Goal: Information Seeking & Learning: Check status

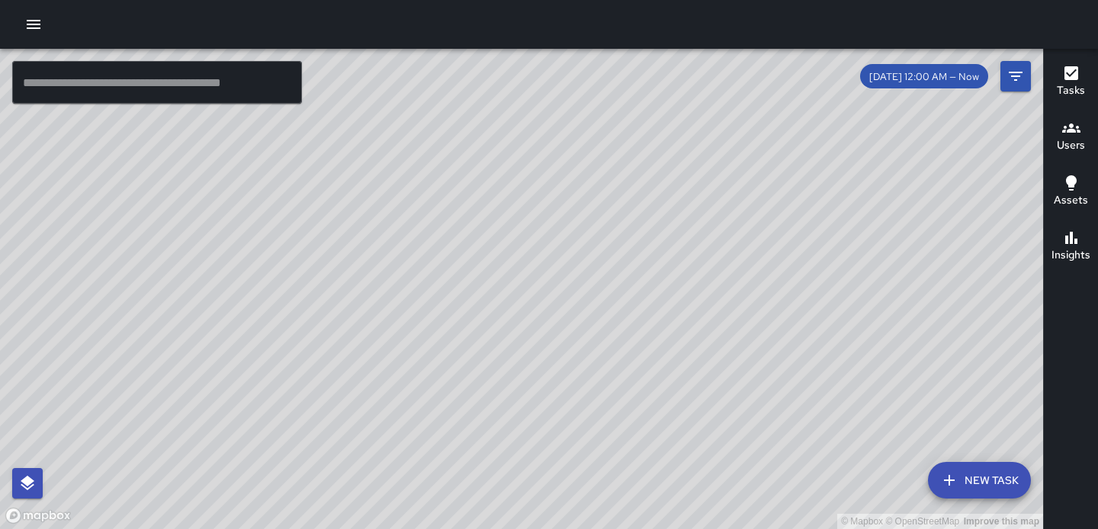
drag, startPoint x: 839, startPoint y: 146, endPoint x: 823, endPoint y: 194, distance: 49.9
click at [823, 193] on div "© Mapbox © OpenStreetMap Improve this map" at bounding box center [521, 289] width 1043 height 480
click at [31, 25] on icon "button" at bounding box center [33, 24] width 18 height 18
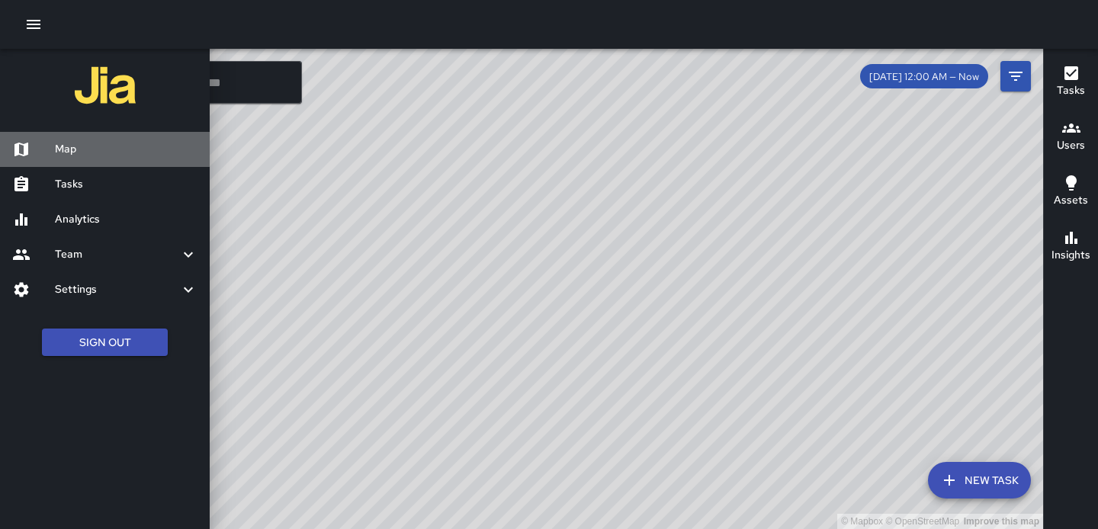
click at [79, 158] on link "Map" at bounding box center [105, 149] width 210 height 35
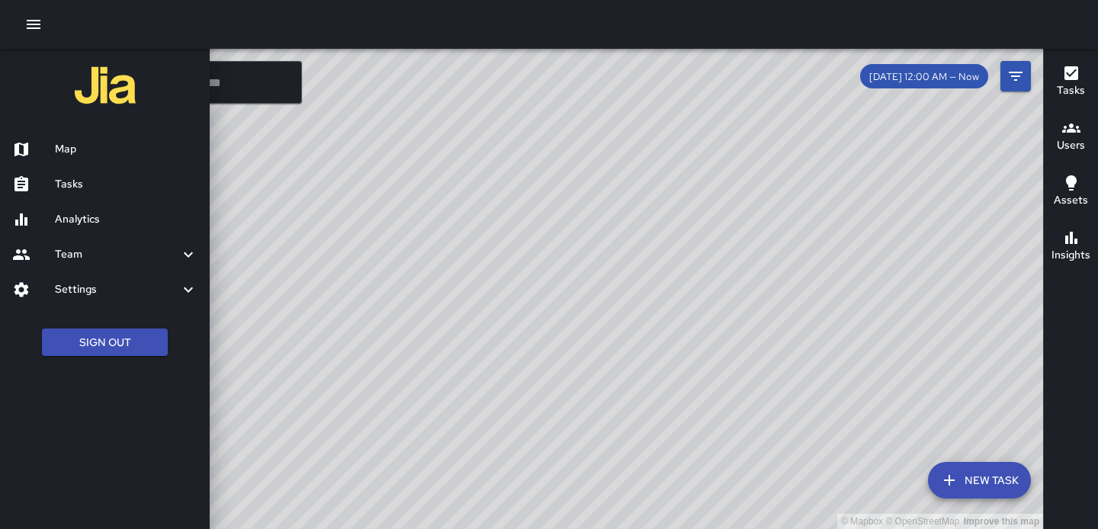
click at [682, 213] on div at bounding box center [549, 264] width 1098 height 529
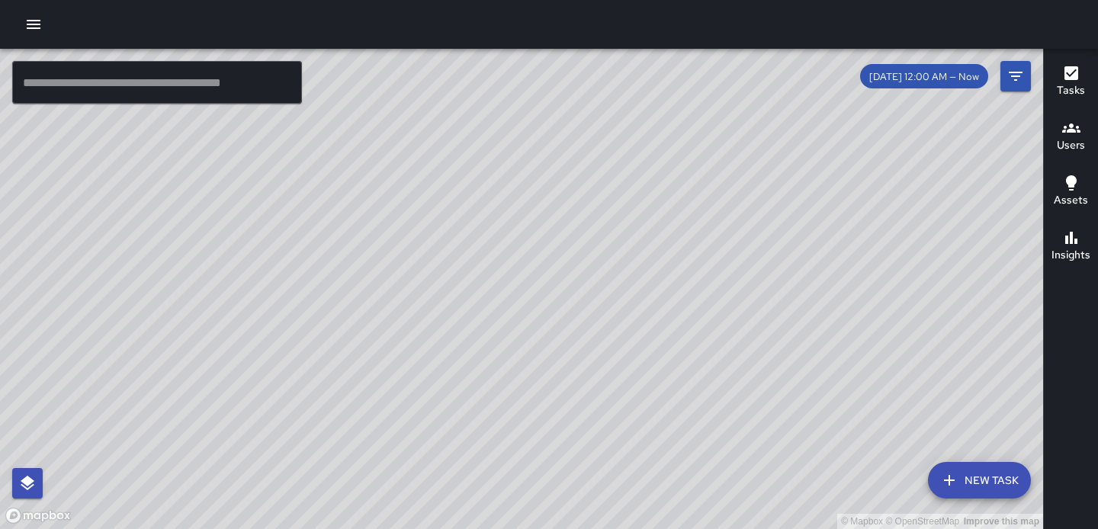
click at [28, 24] on icon "button" at bounding box center [34, 24] width 14 height 9
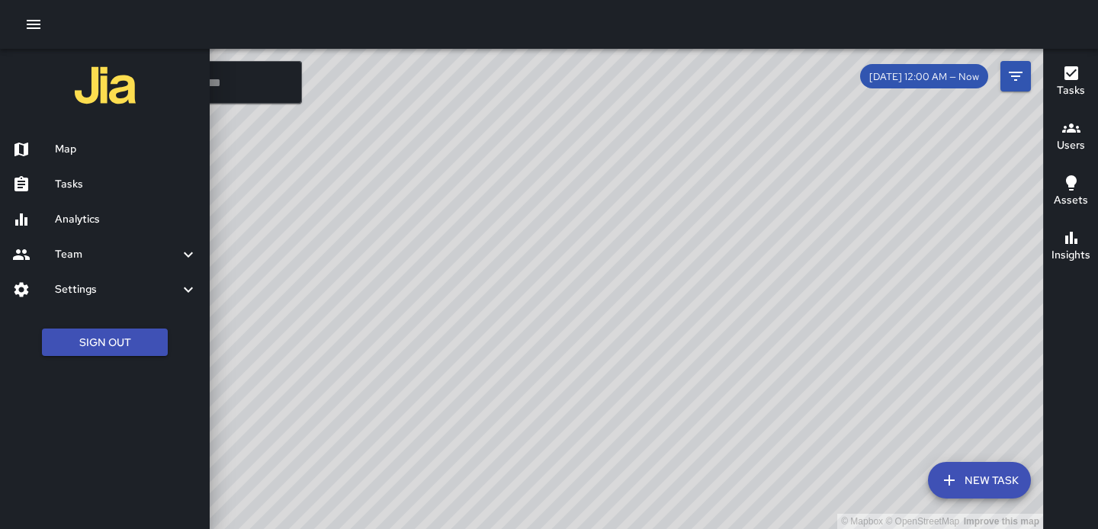
click at [95, 235] on link "Analytics" at bounding box center [105, 219] width 210 height 35
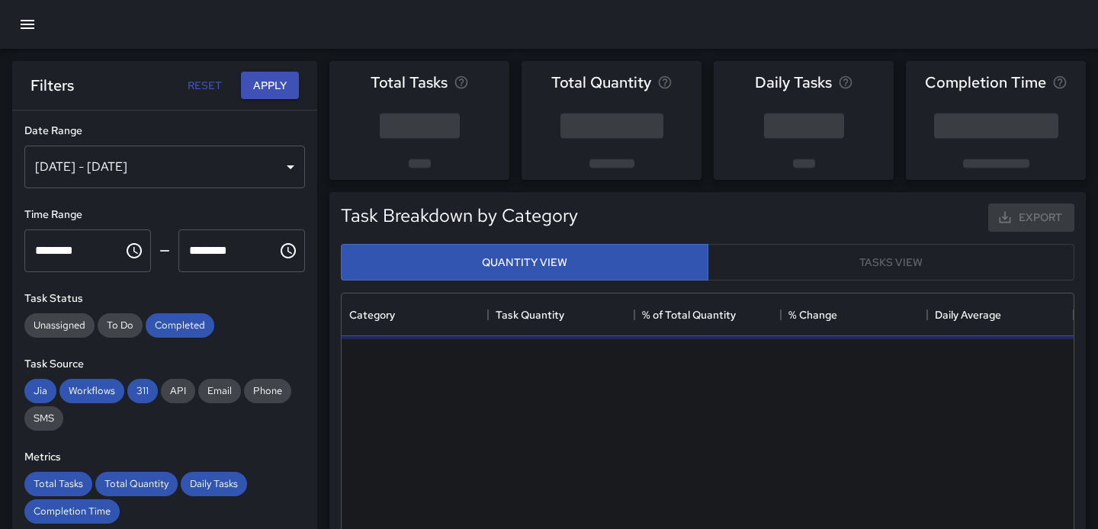
scroll to position [456, 732]
click at [282, 162] on div "[DATE] - [DATE]" at bounding box center [164, 167] width 281 height 43
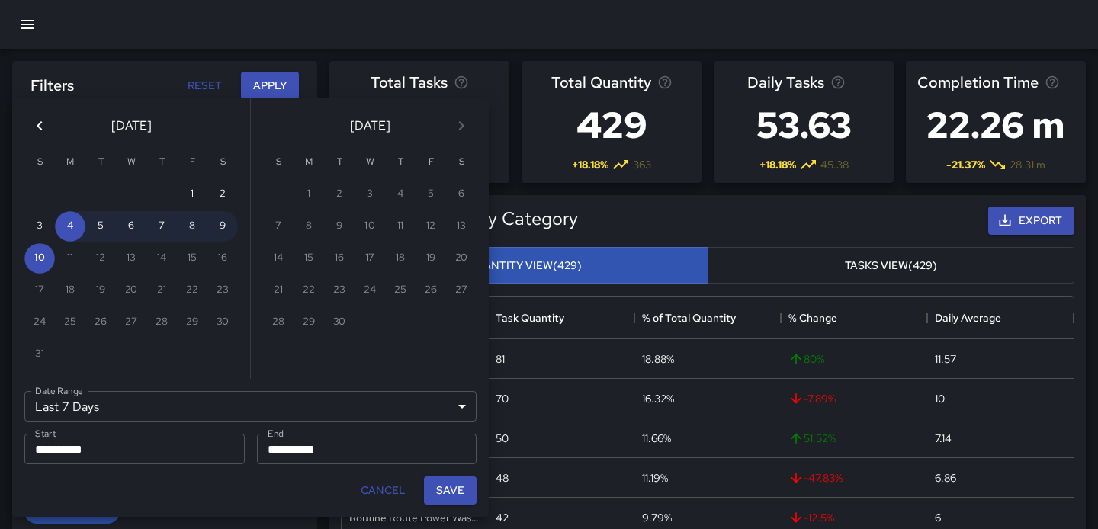
click at [43, 124] on icon "Previous month" at bounding box center [39, 126] width 18 height 18
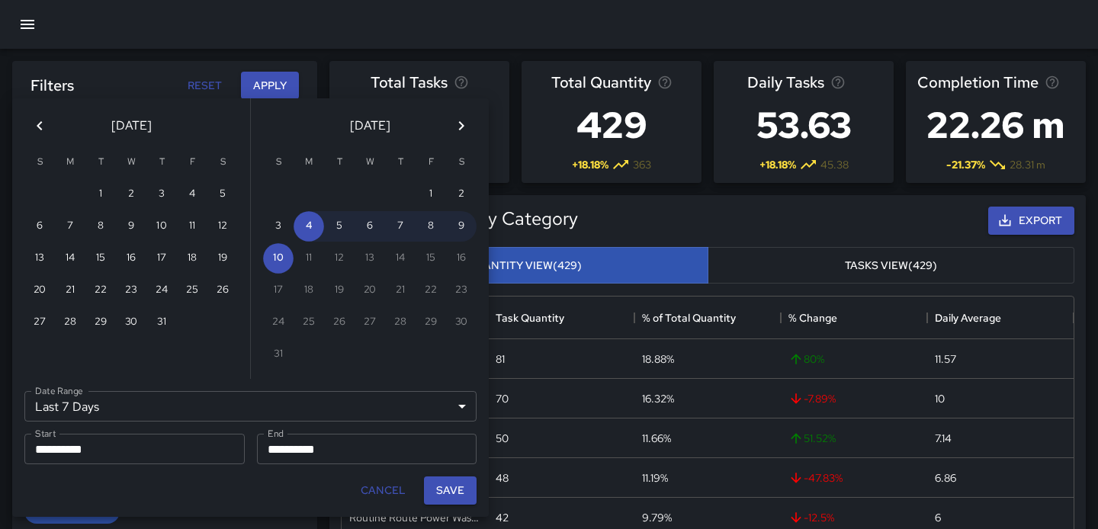
click at [41, 128] on icon "Previous month" at bounding box center [39, 126] width 18 height 18
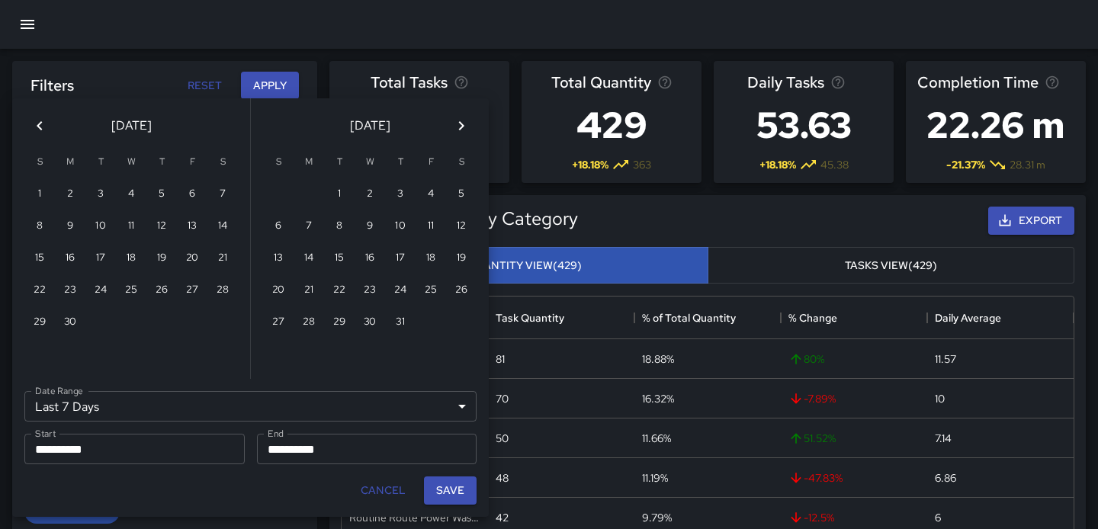
click at [41, 127] on icon "Previous month" at bounding box center [39, 126] width 18 height 18
click at [276, 192] on button "1" at bounding box center [278, 194] width 30 height 30
type input "******"
type input "**********"
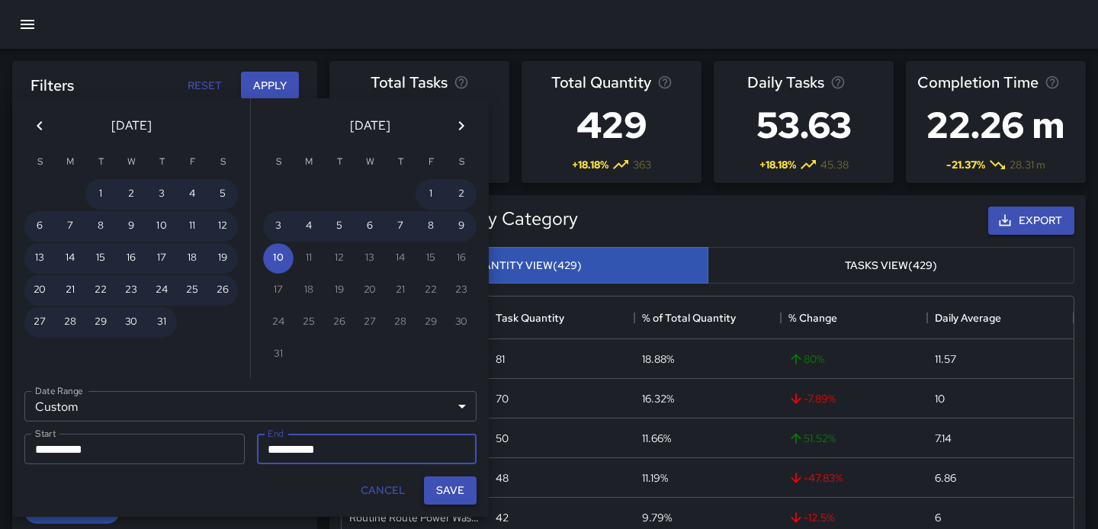
click at [448, 488] on button "Save" at bounding box center [450, 491] width 53 height 28
type input "**********"
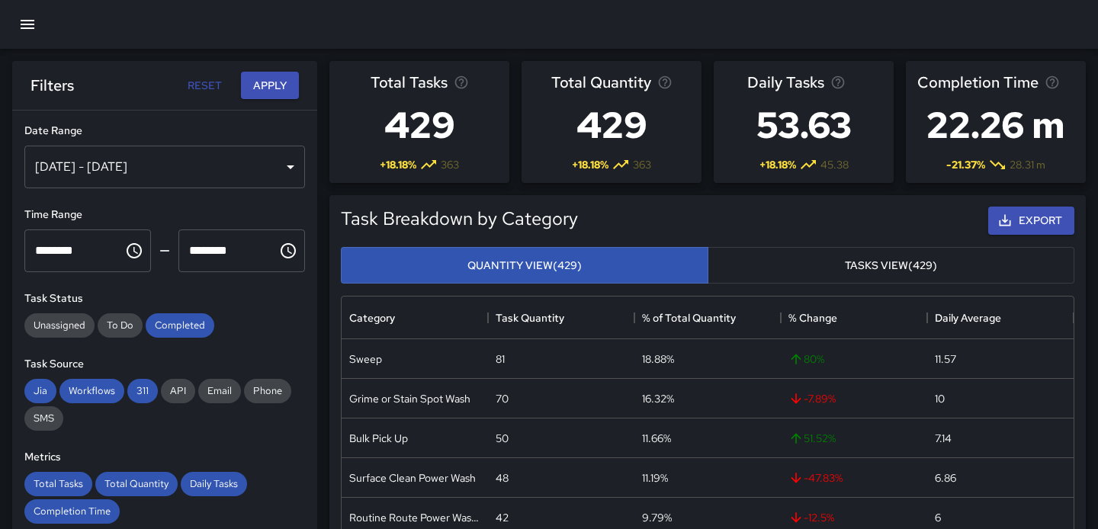
click at [787, 260] on button "Tasks View (429)" at bounding box center [891, 265] width 367 height 37
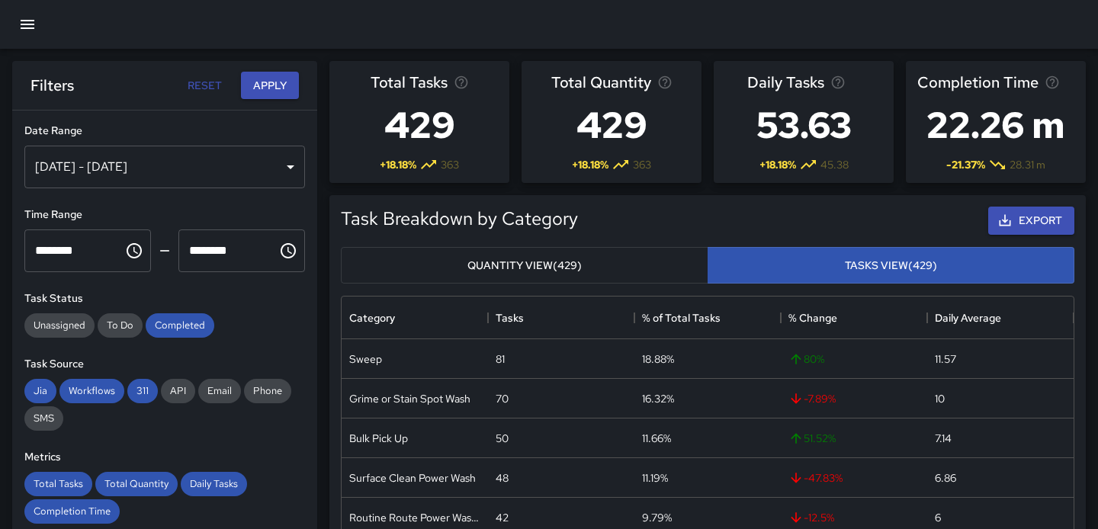
click at [608, 262] on button "Quantity View (429)" at bounding box center [524, 265] width 367 height 37
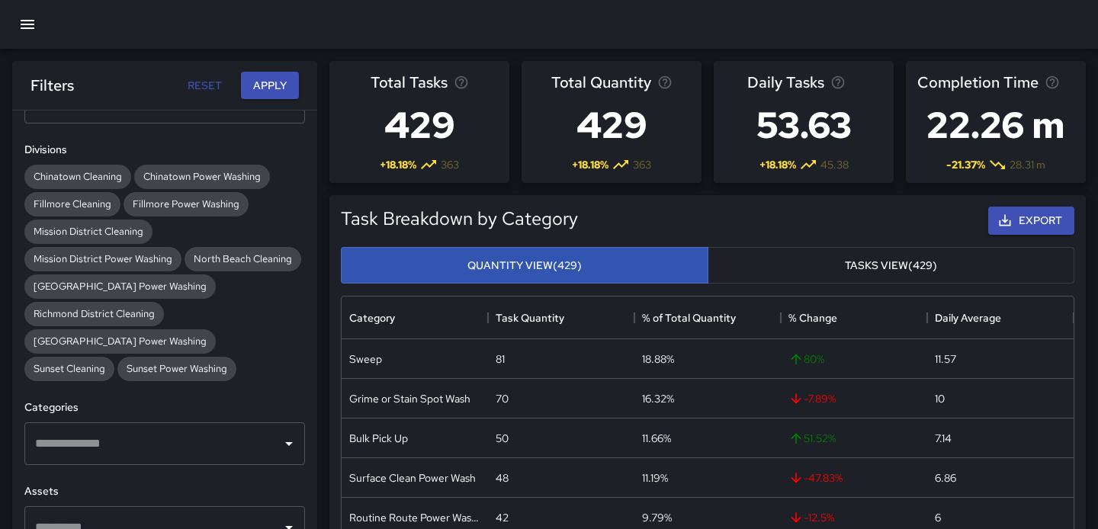
scroll to position [457, 0]
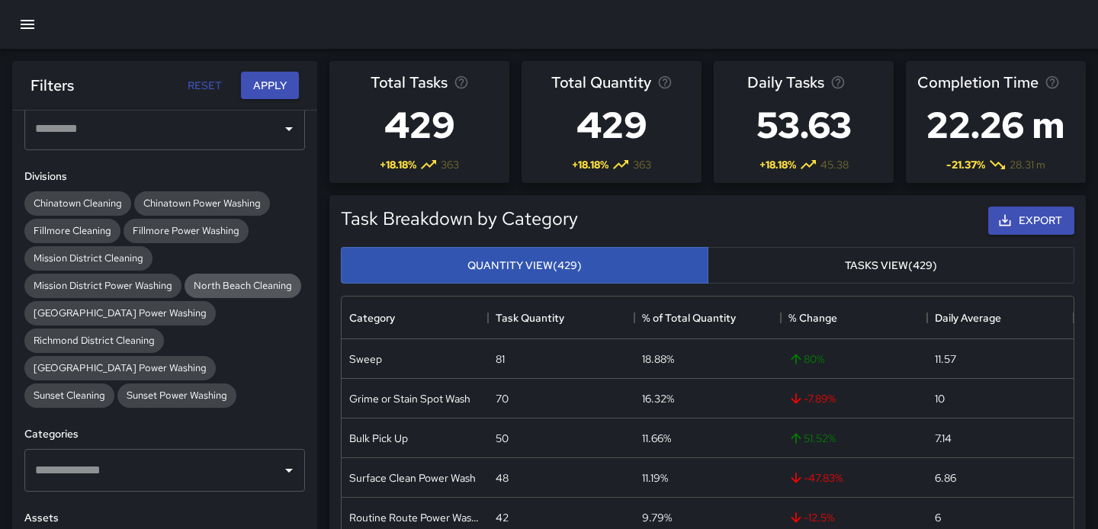
click at [243, 286] on span "North Beach Cleaning" at bounding box center [243, 285] width 117 height 13
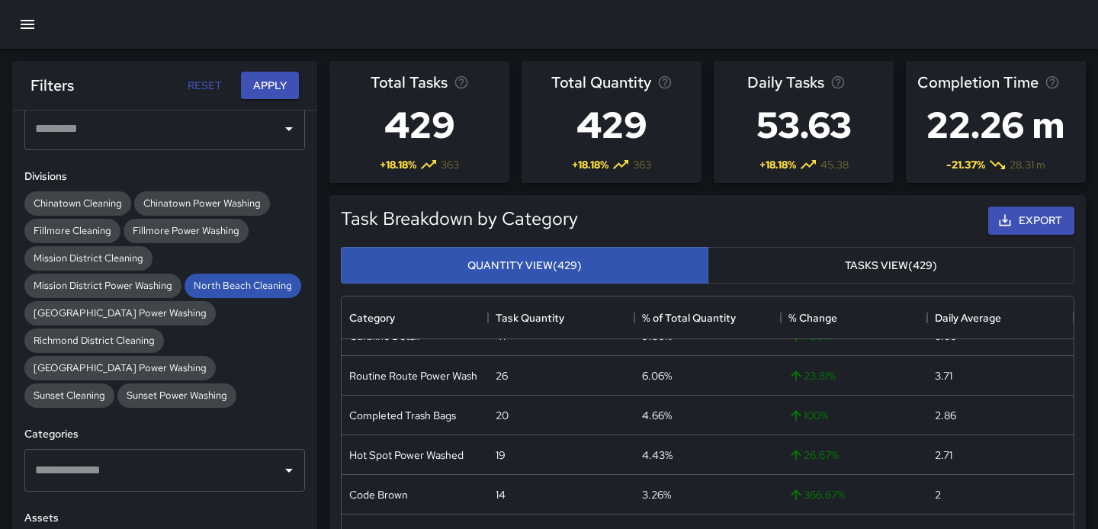
scroll to position [0, 0]
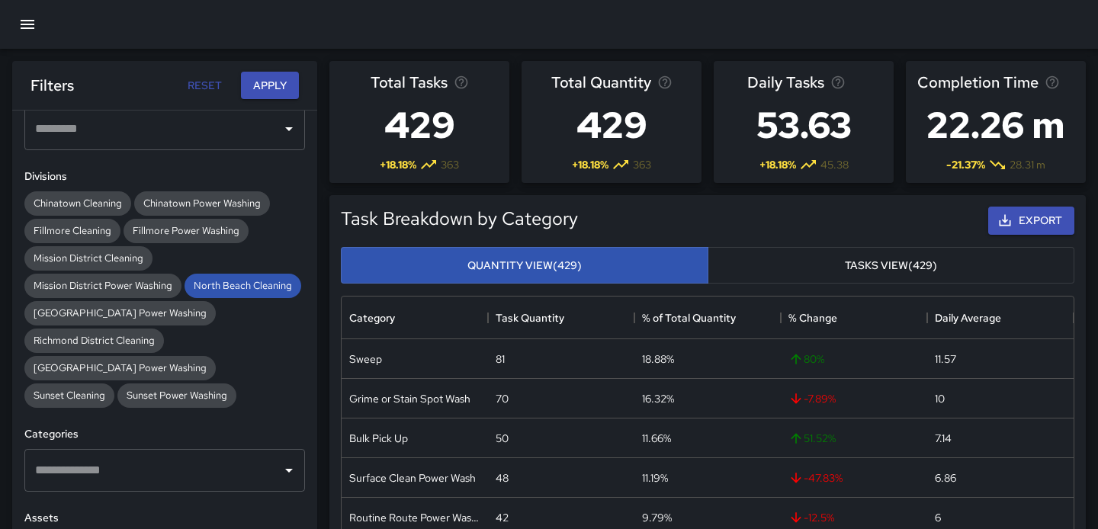
click at [21, 15] on icon "button" at bounding box center [27, 24] width 18 height 18
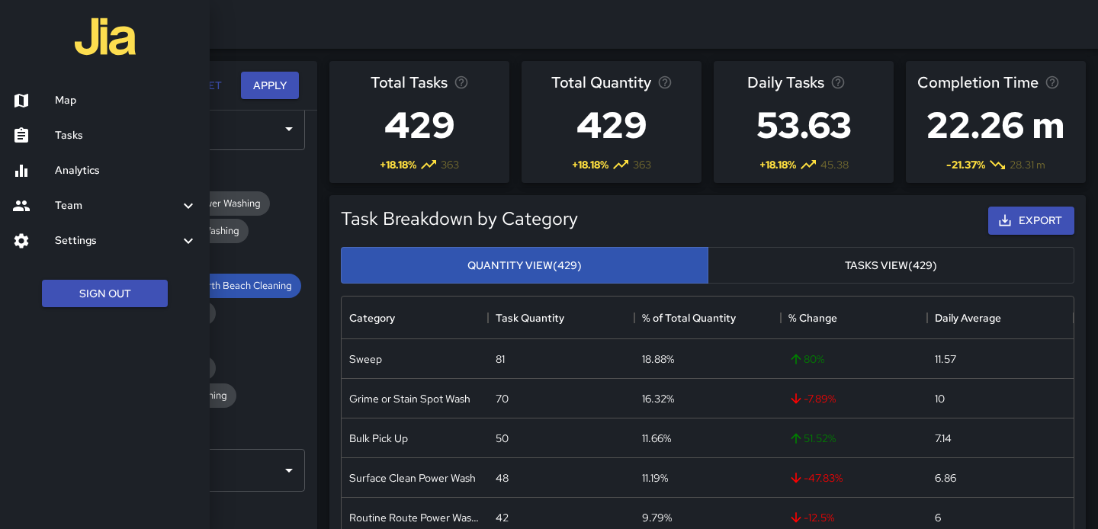
click at [82, 101] on h6 "Map" at bounding box center [126, 100] width 143 height 17
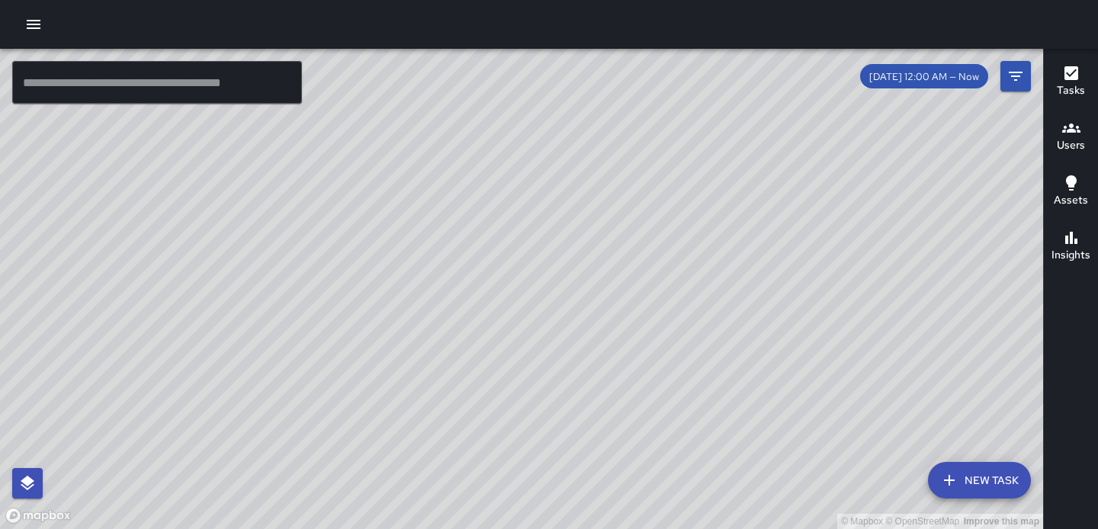
click at [944, 90] on div "[DATE] 12:00 AM — Now" at bounding box center [945, 76] width 171 height 30
click at [1019, 80] on icon "Filters" at bounding box center [1015, 76] width 18 height 18
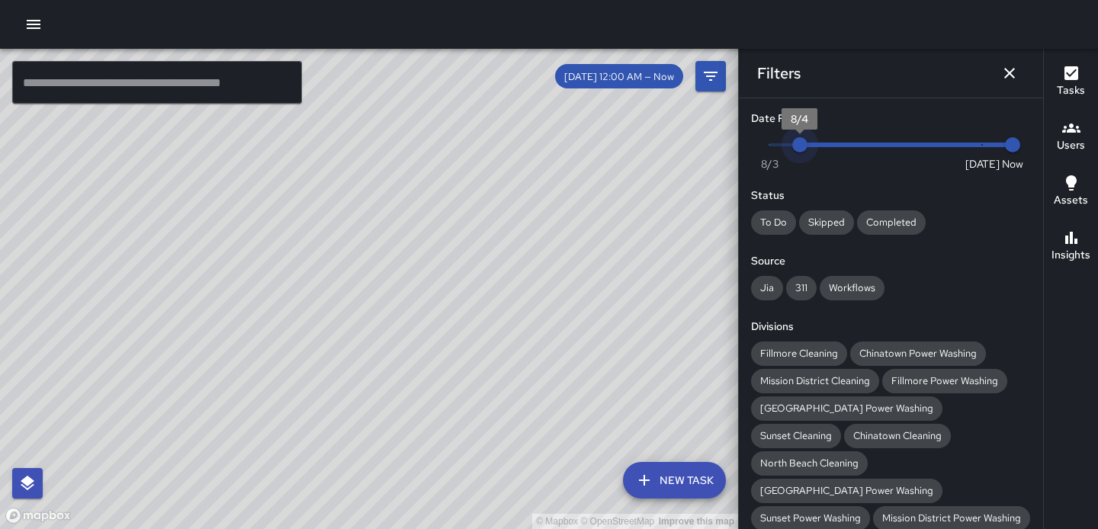
type input "*"
drag, startPoint x: 980, startPoint y: 143, endPoint x: 758, endPoint y: 156, distance: 223.0
click at [762, 152] on span "8/3" at bounding box center [769, 144] width 15 height 15
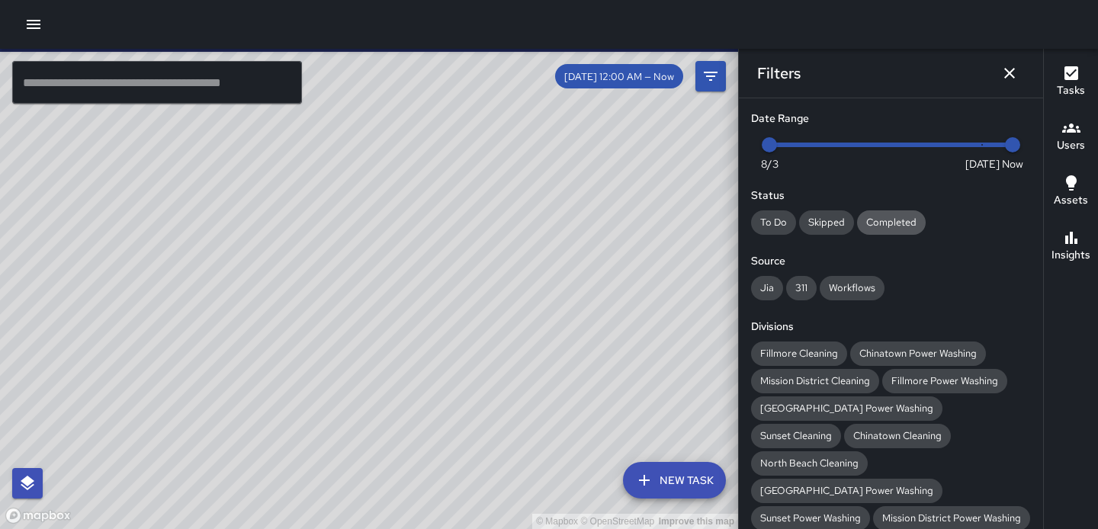
click at [896, 217] on span "Completed" at bounding box center [891, 222] width 69 height 13
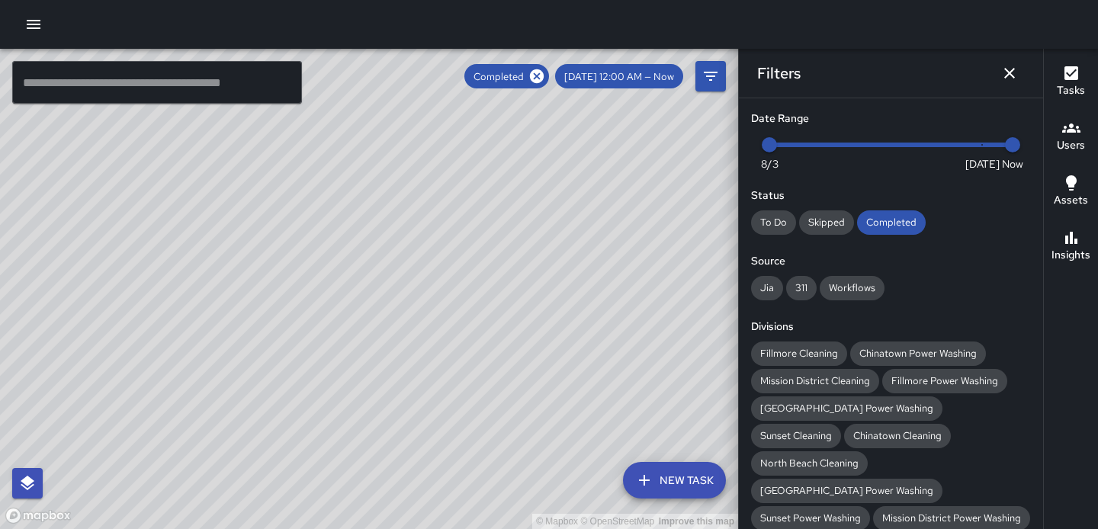
drag, startPoint x: 663, startPoint y: 382, endPoint x: 649, endPoint y: 259, distance: 123.6
click at [649, 259] on div "© Mapbox © OpenStreetMap Improve this map" at bounding box center [369, 289] width 738 height 480
drag, startPoint x: 649, startPoint y: 328, endPoint x: 628, endPoint y: 271, distance: 60.1
click at [628, 271] on div "© Mapbox © OpenStreetMap Improve this map" at bounding box center [369, 289] width 738 height 480
